Goal: Task Accomplishment & Management: Manage account settings

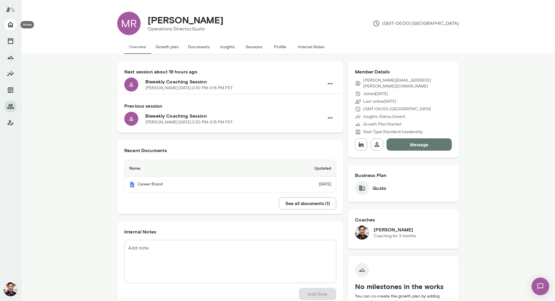
click at [10, 25] on icon "Home" at bounding box center [10, 24] width 7 height 7
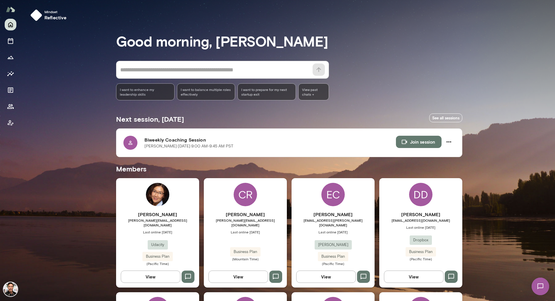
scroll to position [392, 0]
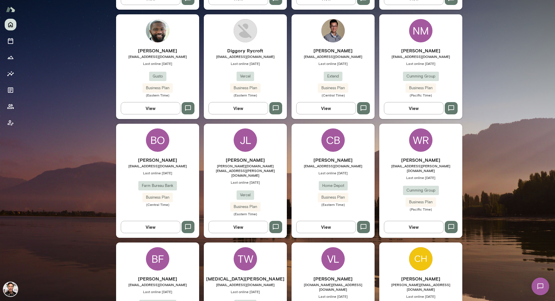
click at [181, 157] on h6 "[PERSON_NAME]" at bounding box center [157, 160] width 83 height 7
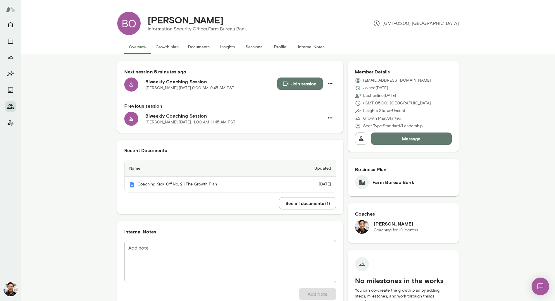
click at [254, 49] on button "Sessions" at bounding box center [254, 47] width 26 height 14
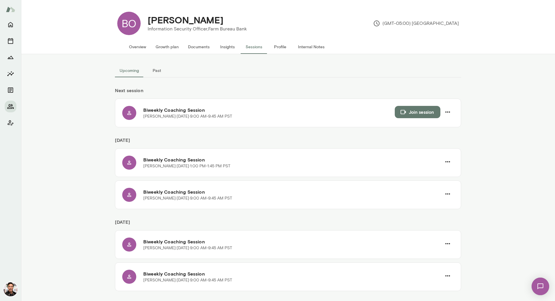
click at [156, 73] on button "Past" at bounding box center [157, 71] width 26 height 14
